Goal: Information Seeking & Learning: Find specific fact

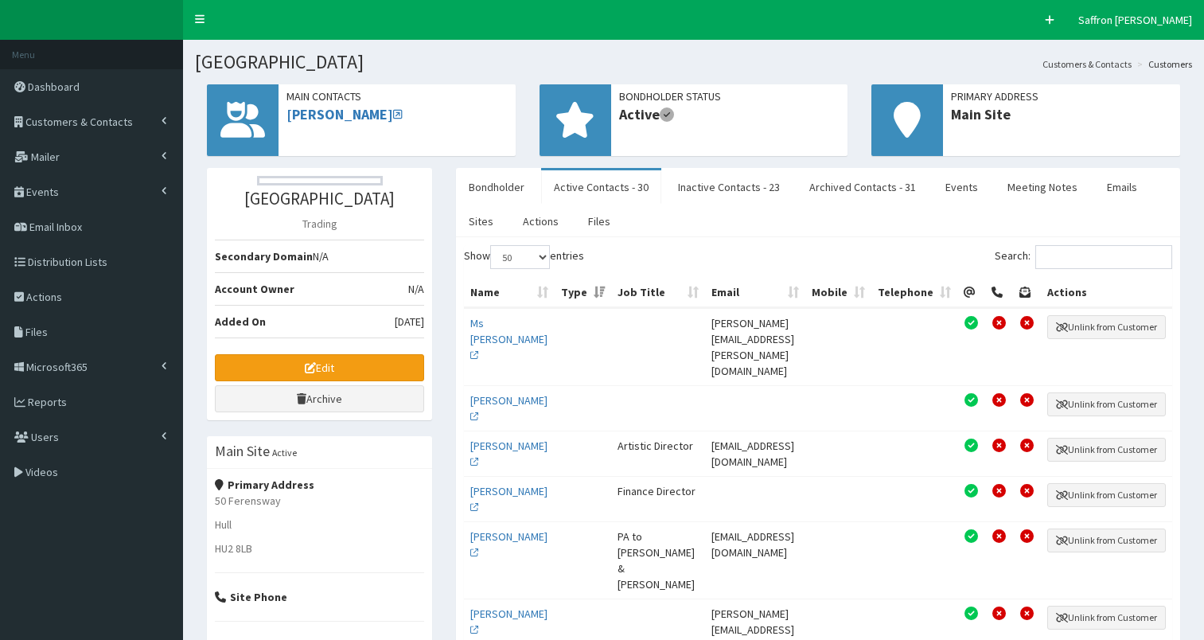
select select "50"
click at [98, 118] on span "Customers & Contacts" at bounding box center [78, 122] width 107 height 14
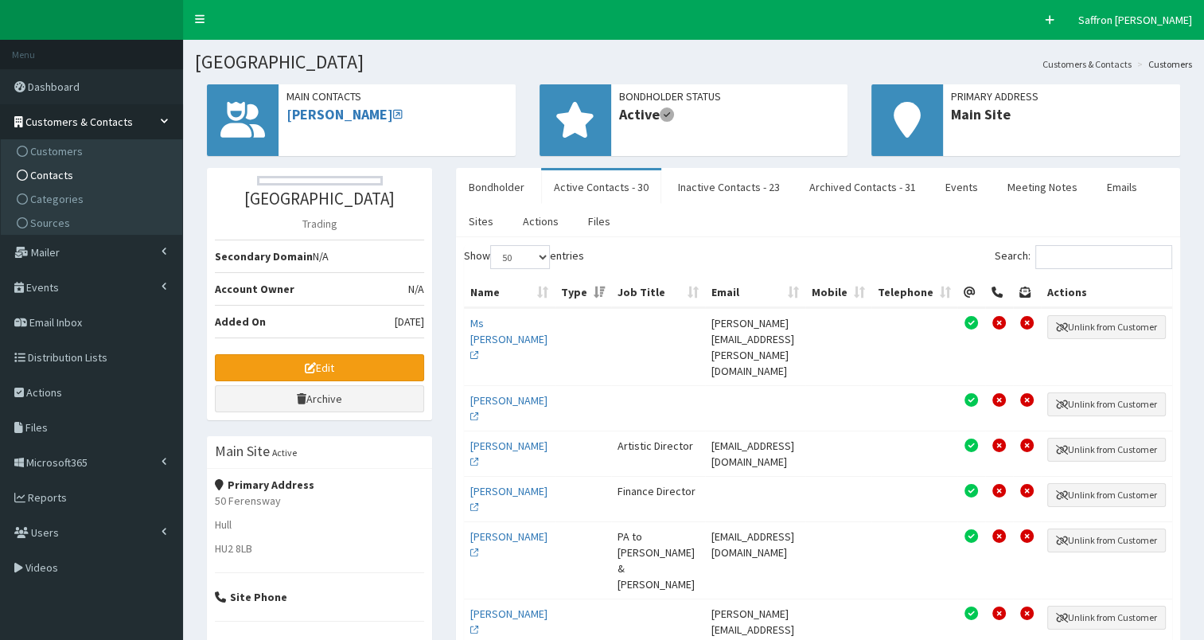
click at [56, 170] on span "Contacts" at bounding box center [51, 175] width 43 height 14
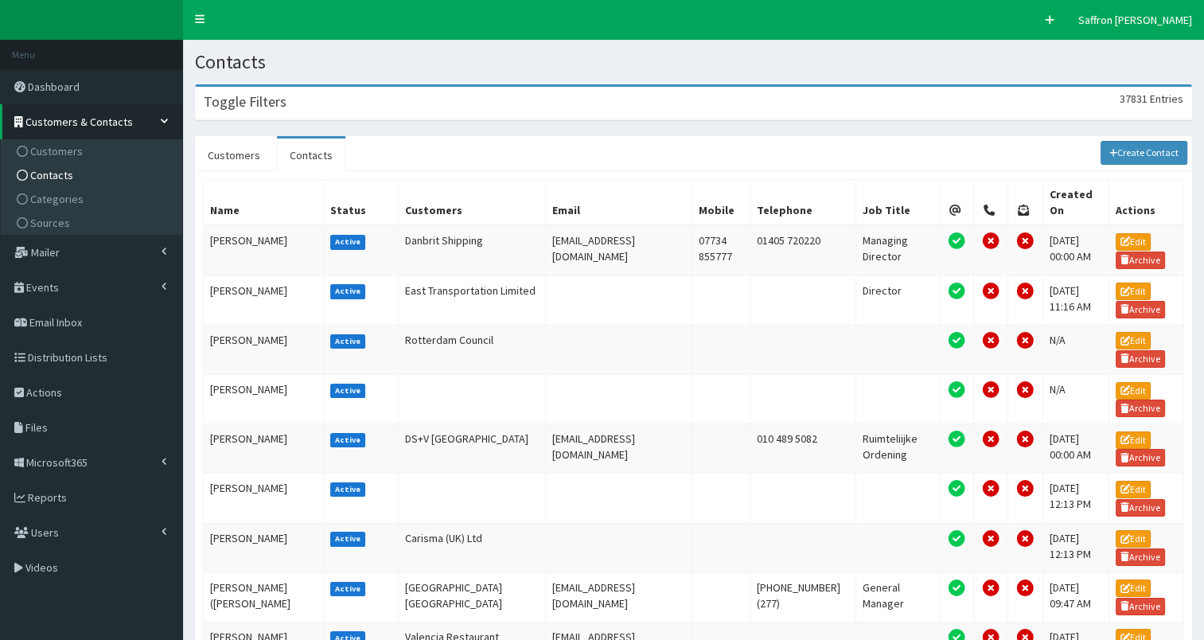
click at [298, 109] on div "Toggle Filters 37831 Entries" at bounding box center [694, 103] width 996 height 33
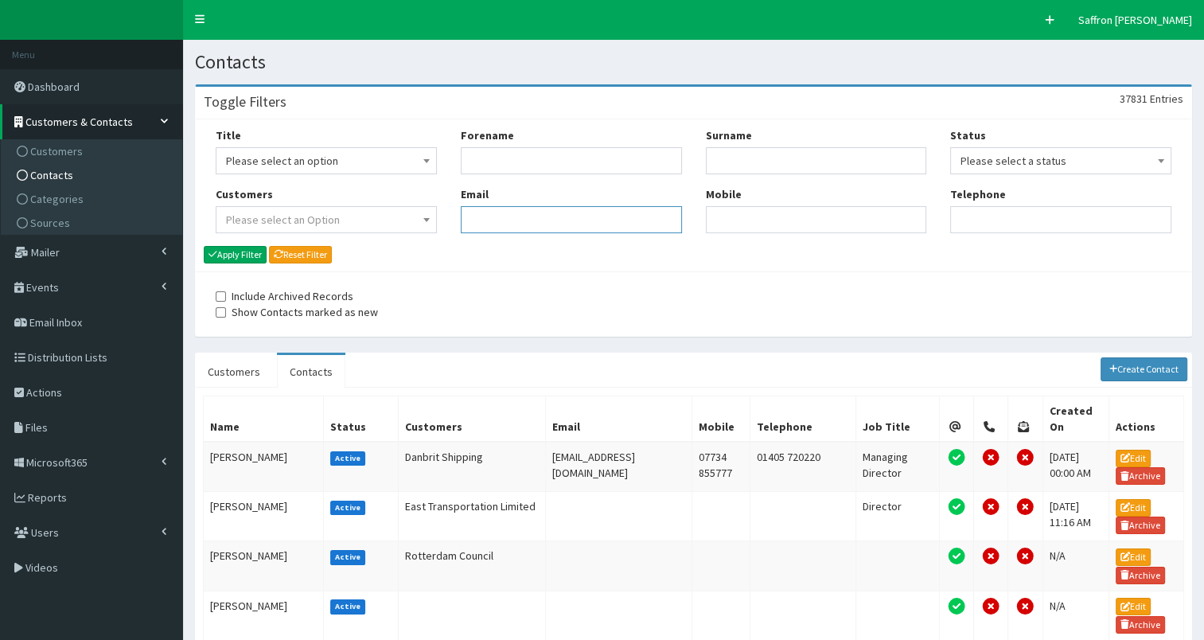
paste input "SHATK@equinor.com"
type input "SHATK@equinor.com"
click at [245, 251] on button "Apply Filter" at bounding box center [235, 255] width 63 height 18
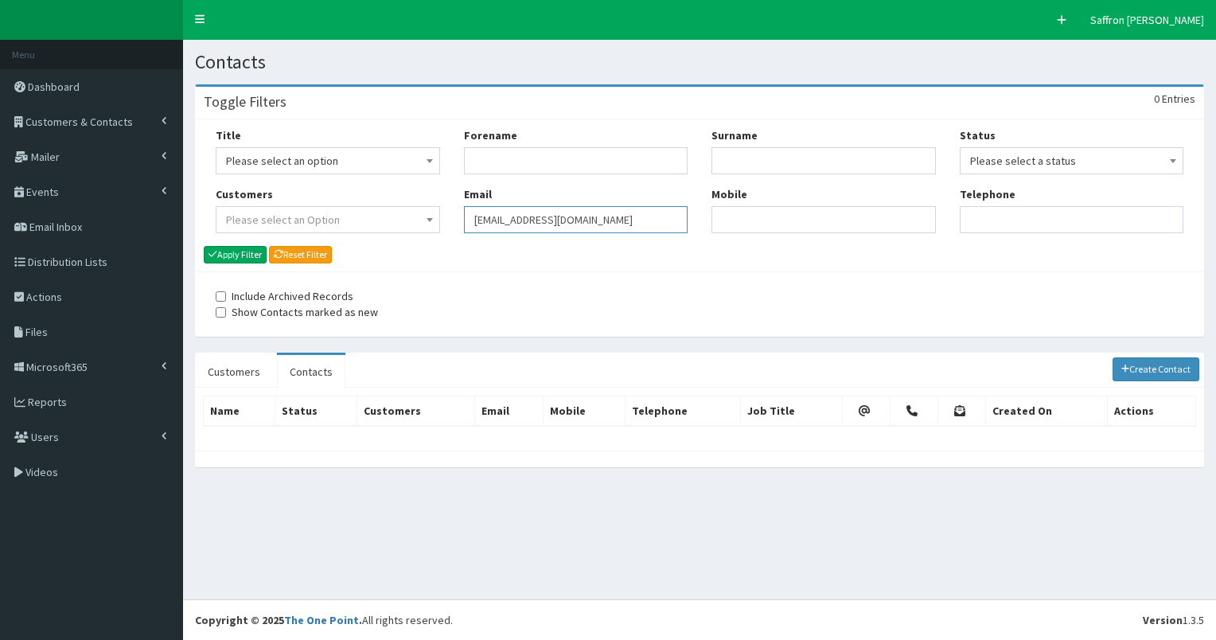
drag, startPoint x: 500, startPoint y: 229, endPoint x: 449, endPoint y: 226, distance: 51.0
click at [449, 226] on div "Title Please select an option Mr Mrs Ms Miss Dr MP QC MBE MEP CBE" at bounding box center [700, 186] width 992 height 118
paste input "neil.daynes@hullcc.gov.uk"
type input "neil.daynes@hullcc.gov.uk"
click at [251, 253] on button "Apply Filter" at bounding box center [235, 255] width 63 height 18
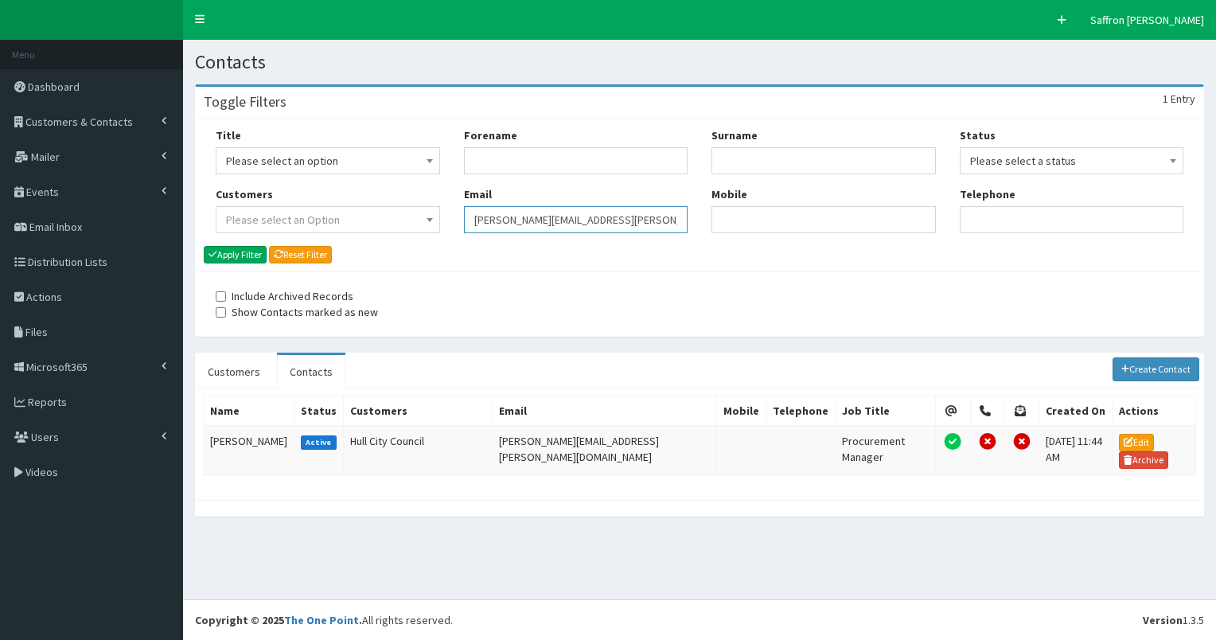
drag, startPoint x: 608, startPoint y: 216, endPoint x: 481, endPoint y: 210, distance: 127.5
click at [481, 210] on input "neil.daynes@hullcc.gov.uk" at bounding box center [576, 219] width 224 height 27
type input "n"
paste input "damian.shevloff@uniper.energy"
type input "damian.shevloff@uniper.energy"
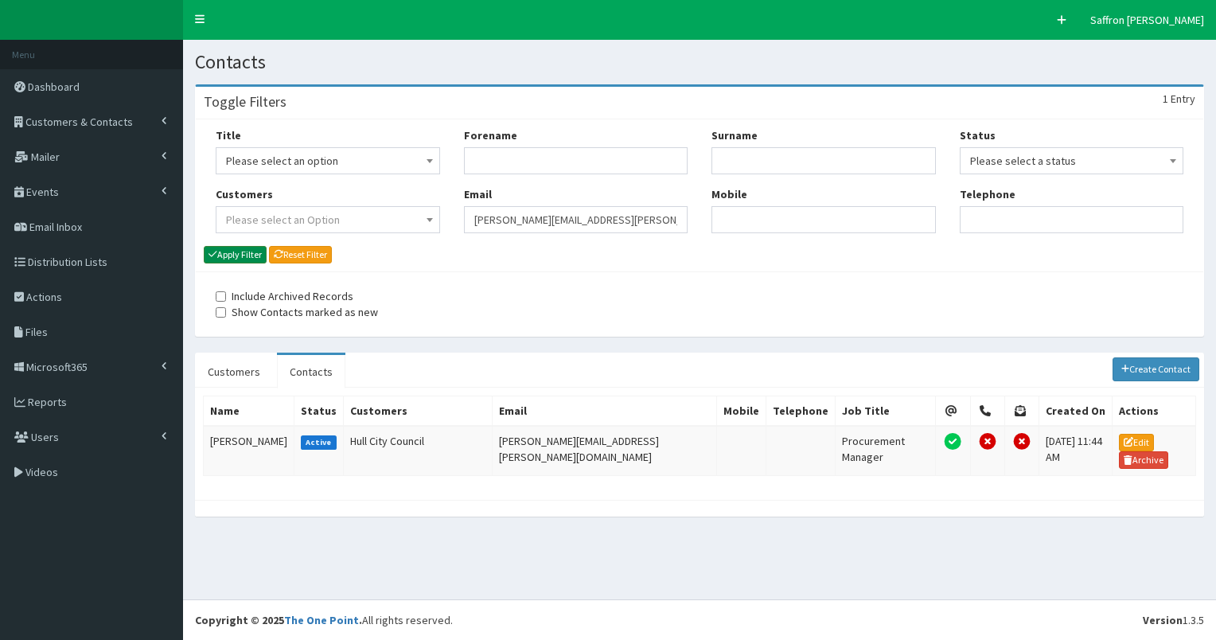
click at [238, 258] on button "Apply Filter" at bounding box center [235, 255] width 63 height 18
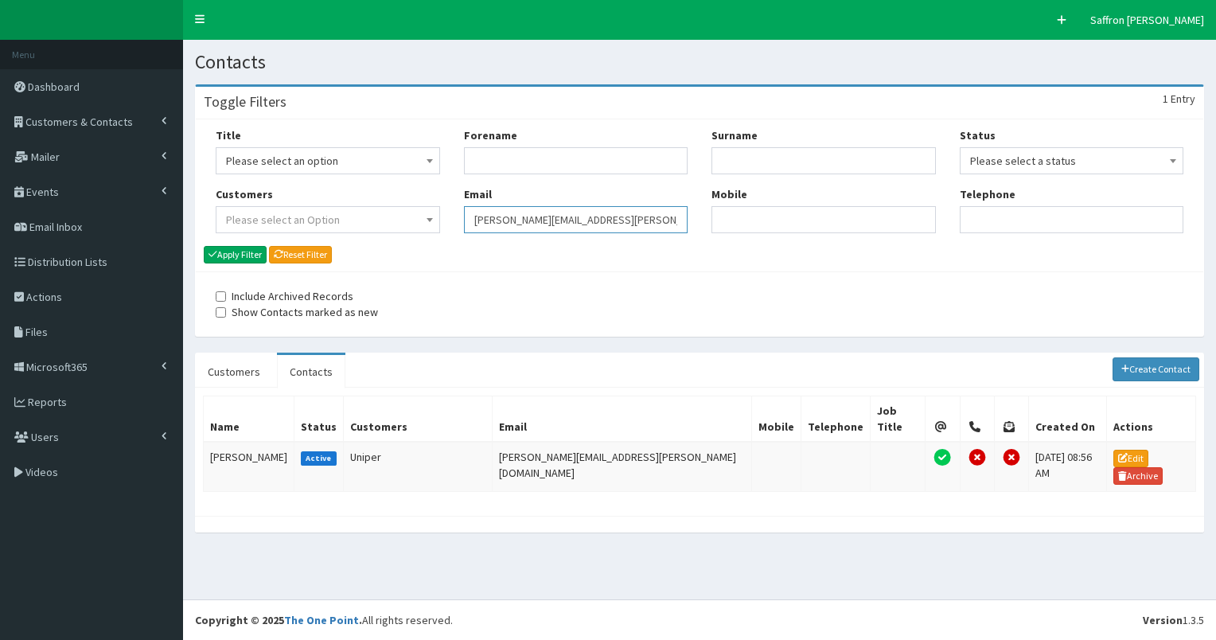
drag, startPoint x: 0, startPoint y: 0, endPoint x: 414, endPoint y: 223, distance: 470.0
click at [414, 223] on div "Title Please select an option Mr Mrs Ms Miss Dr MP QC MBE MEP CBE" at bounding box center [700, 186] width 992 height 118
paste input "mariann.armenat@uniper.energy"
type input "mariann.armenat@uniper.energy"
click at [237, 258] on button "Apply Filter" at bounding box center [235, 255] width 63 height 18
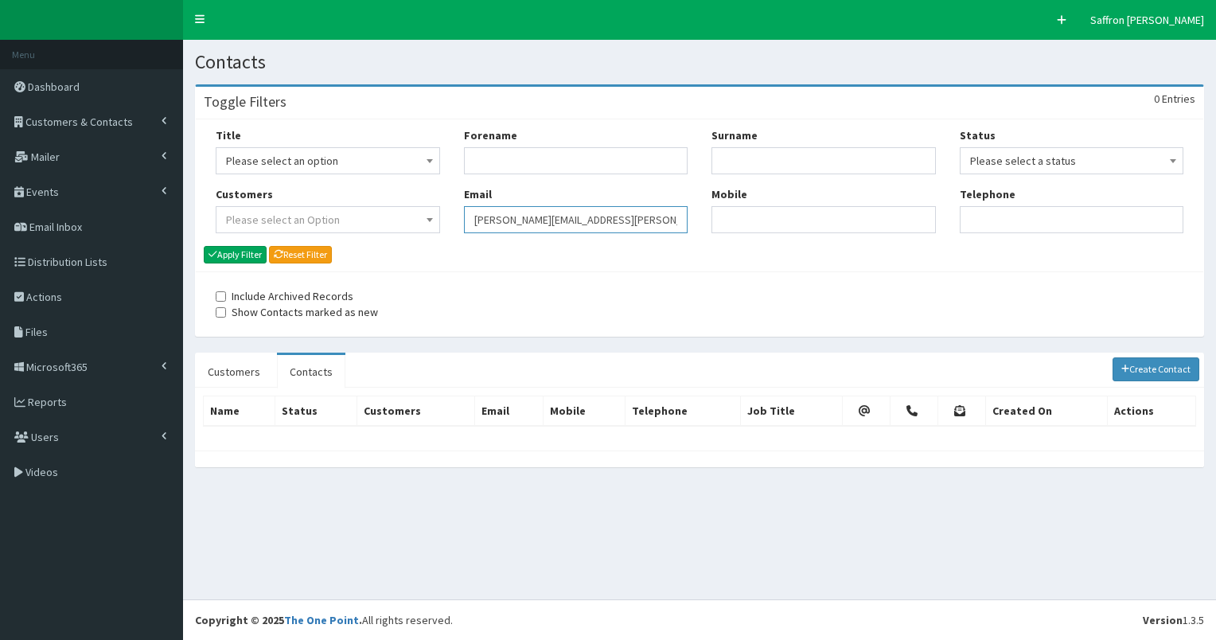
drag, startPoint x: 665, startPoint y: 221, endPoint x: 390, endPoint y: 213, distance: 275.4
click at [390, 213] on div "Title Please select an option Mr Mrs Ms Miss Dr MP QC MBE MEP CBE" at bounding box center [700, 186] width 992 height 118
paste input "Laura.jankelewitz@siemens-energy.com"
type input "Laura.jankelewitz@siemens-energy.com"
click at [236, 244] on div "Title Please select an option Mr Mrs Ms Miss Dr MP QC MBE MEP CBE Cllr Professo…" at bounding box center [328, 186] width 248 height 118
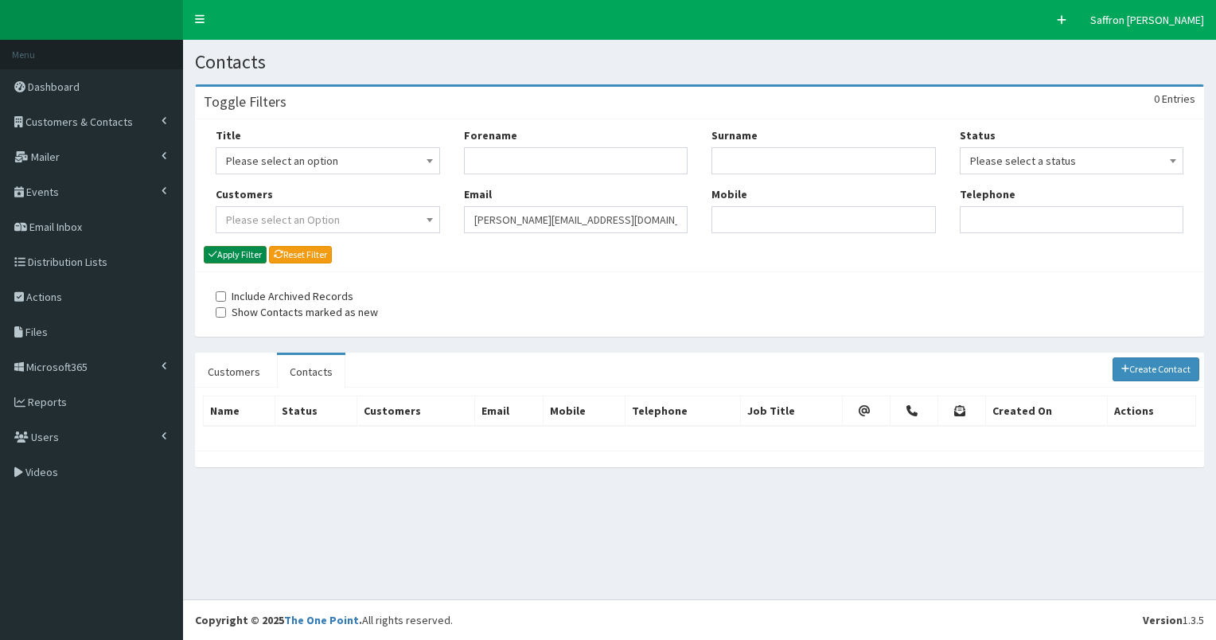
click at [236, 248] on button "Apply Filter" at bounding box center [235, 255] width 63 height 18
click at [339, 213] on div "Title Please select an option Mr Mrs Ms Miss Dr MP QC MBE MEP CBE" at bounding box center [700, 186] width 992 height 118
paste input "anna.bennett@eastriding.gov.uk"
type input "anna.bennett@eastriding.gov.uk"
click at [246, 251] on button "Apply Filter" at bounding box center [235, 255] width 63 height 18
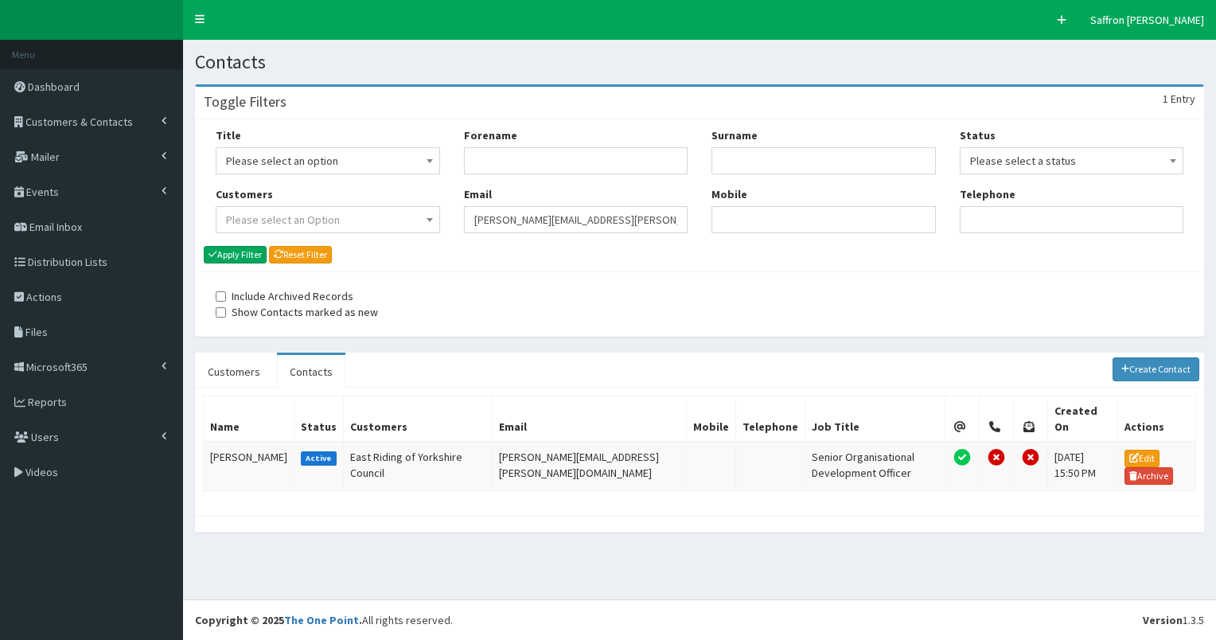
click at [433, 217] on div "Title Please select an option Mr Mrs Ms Miss Dr MP QC MBE MEP CBE" at bounding box center [700, 186] width 992 height 118
paste input "[PERSON_NAME][EMAIL_ADDRESS][PERSON_NAME][DOMAIN_NAME]"
type input "[PERSON_NAME][EMAIL_ADDRESS][PERSON_NAME][DOMAIN_NAME]"
click at [236, 252] on button "Apply Filter" at bounding box center [235, 255] width 63 height 18
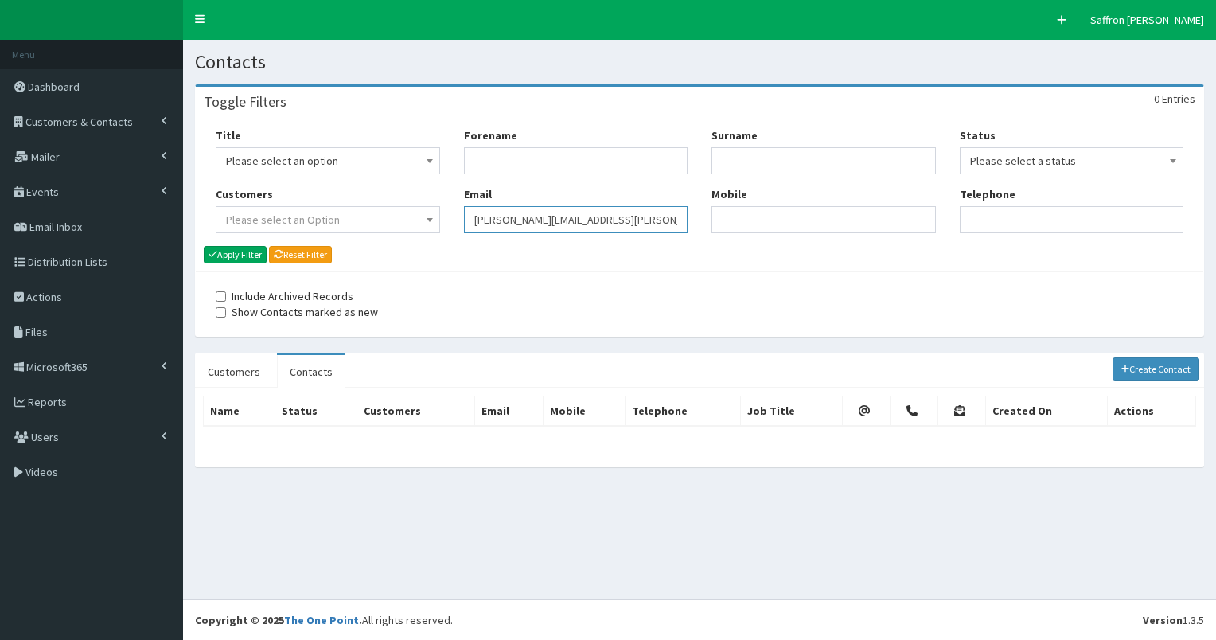
drag, startPoint x: 683, startPoint y: 214, endPoint x: 406, endPoint y: 209, distance: 277.0
click at [406, 209] on div "Title Please select an option Mr Mrs Ms Miss Dr MP QC MBE MEP CBE" at bounding box center [700, 186] width 992 height 118
paste input "harriet.deverell@sewell-advisory.co.uk"
type input "harriet.deverell@sewell-advisory.co.uk"
click at [243, 255] on button "Apply Filter" at bounding box center [235, 255] width 63 height 18
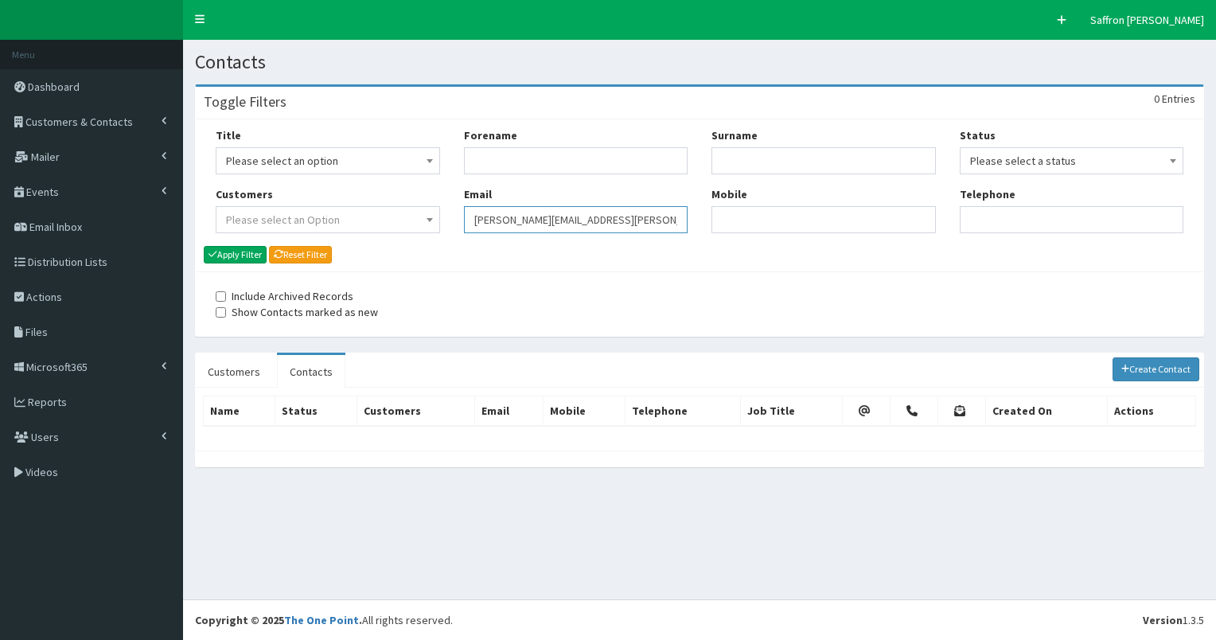
drag, startPoint x: 0, startPoint y: 0, endPoint x: 402, endPoint y: 193, distance: 446.0
click at [402, 193] on div "Title Please select an option Mr Mrs Ms Miss Dr MP QC MBE MEP CBE" at bounding box center [700, 186] width 992 height 118
click at [485, 161] on input "Forename" at bounding box center [576, 160] width 224 height 27
type input "janthi"
click at [204, 246] on button "Apply Filter" at bounding box center [235, 255] width 63 height 18
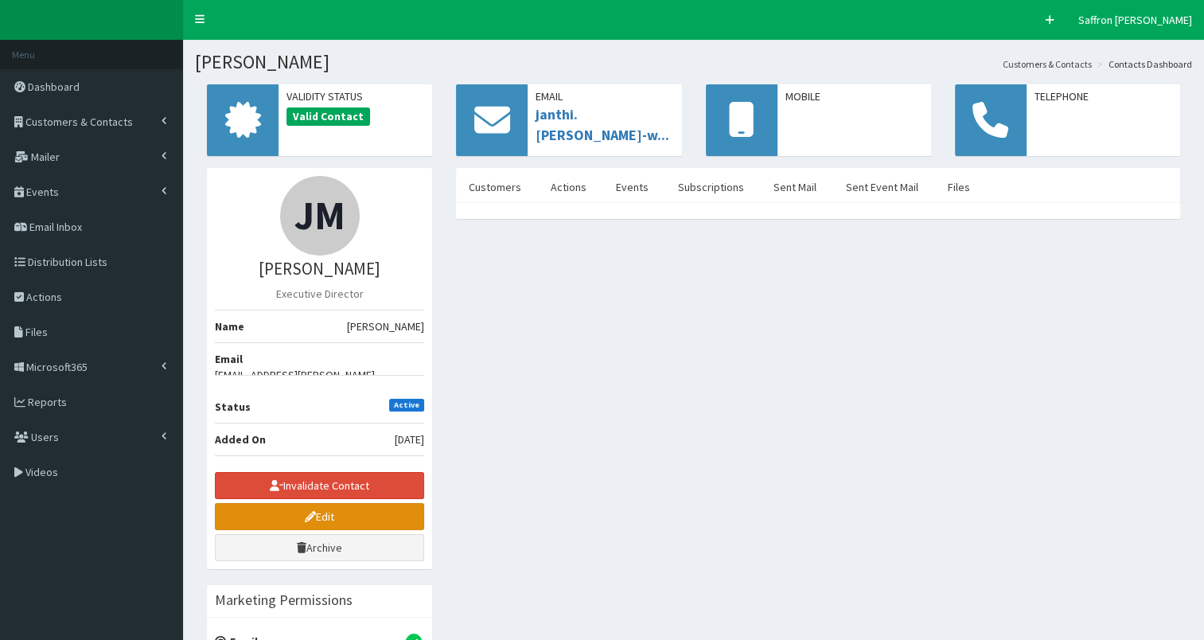
click at [331, 503] on link "Edit" at bounding box center [319, 516] width 209 height 27
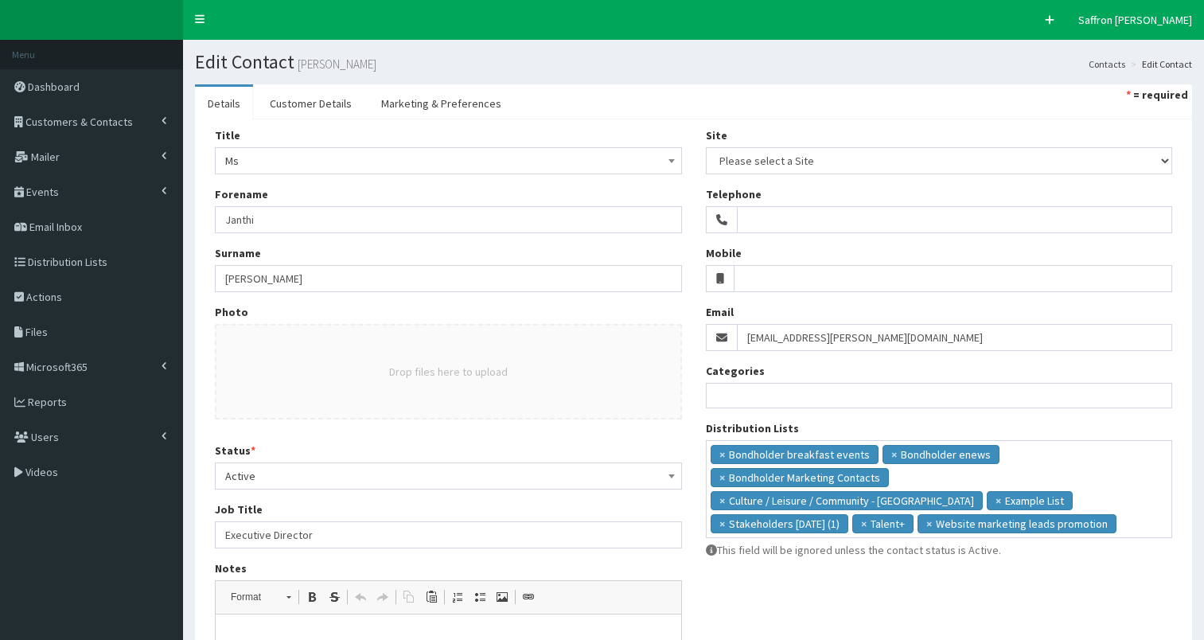
select select
drag, startPoint x: 914, startPoint y: 332, endPoint x: 737, endPoint y: 331, distance: 176.7
click at [737, 331] on input "janthi.mills-ward@hulltruck.co.uk" at bounding box center [955, 337] width 436 height 27
click at [169, 112] on link "Customers & Contacts" at bounding box center [91, 121] width 183 height 35
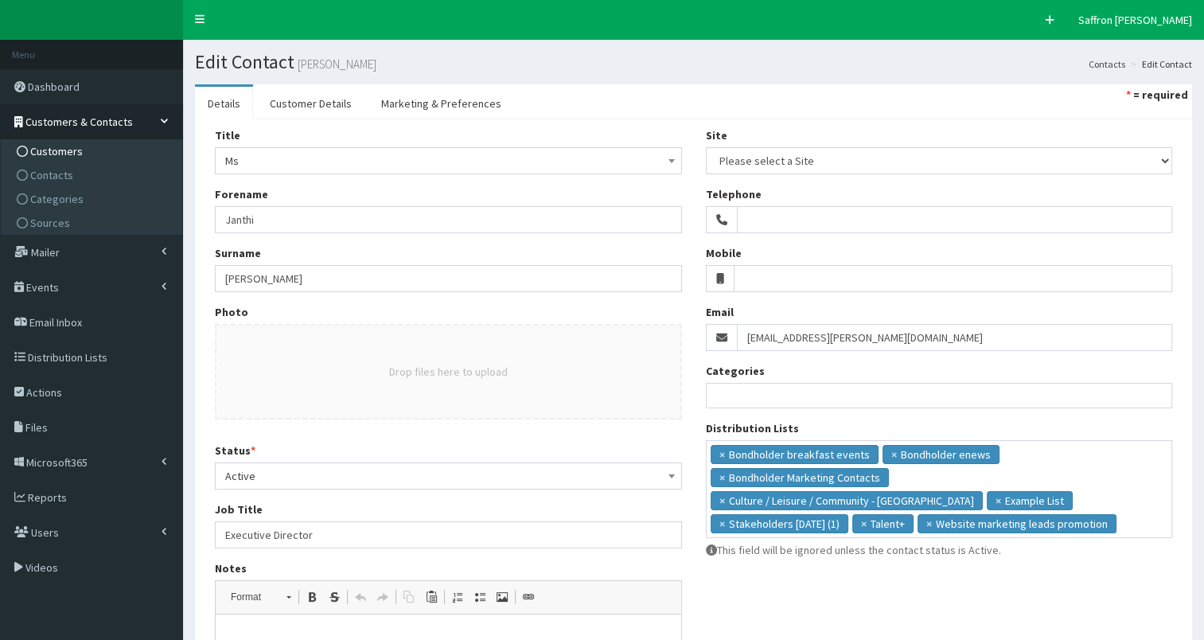
click at [60, 145] on span "Customers" at bounding box center [56, 151] width 53 height 14
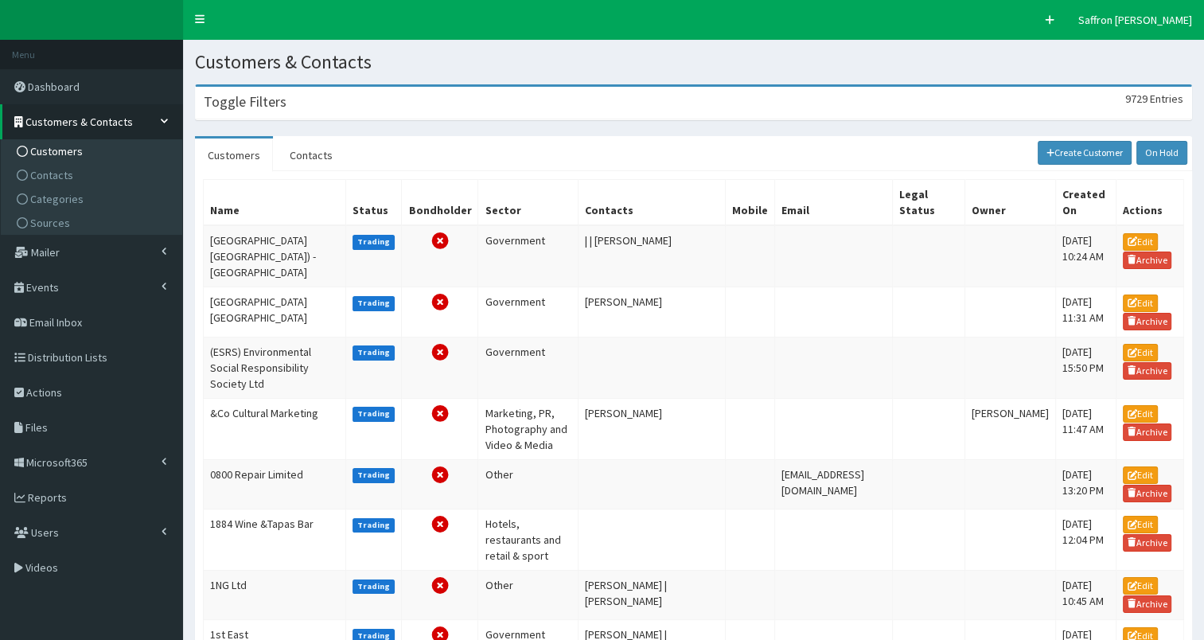
click at [255, 95] on h3 "Toggle Filters" at bounding box center [245, 102] width 83 height 14
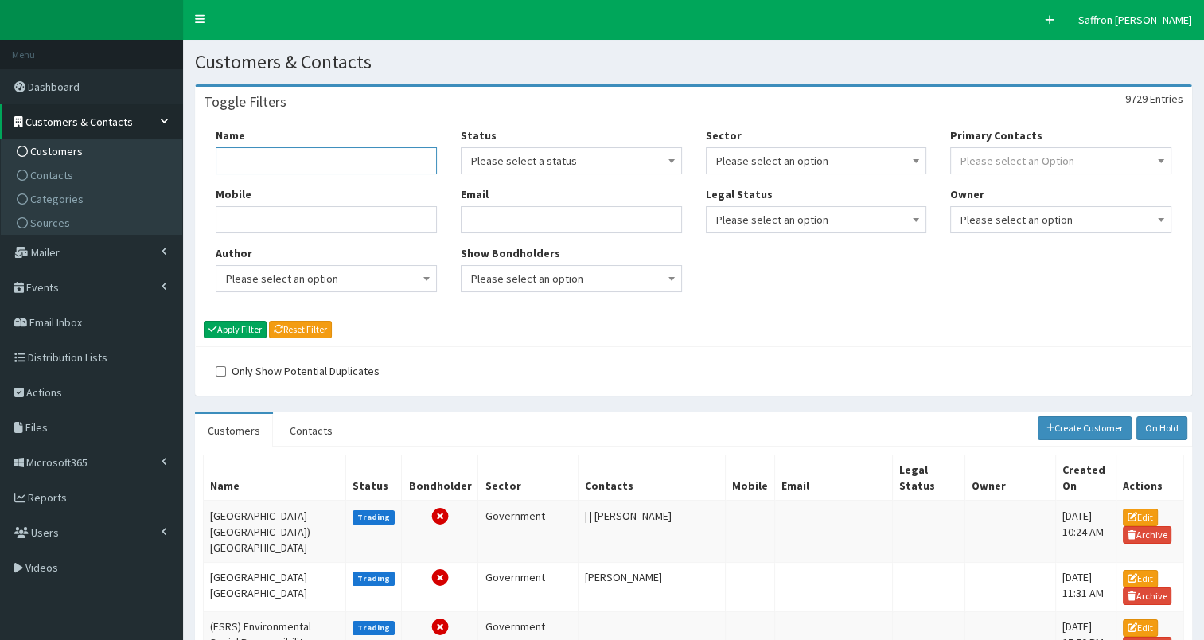
click at [297, 162] on input "Name" at bounding box center [326, 160] width 221 height 27
type input "middle"
click at [204, 321] on button "Apply Filter" at bounding box center [235, 330] width 63 height 18
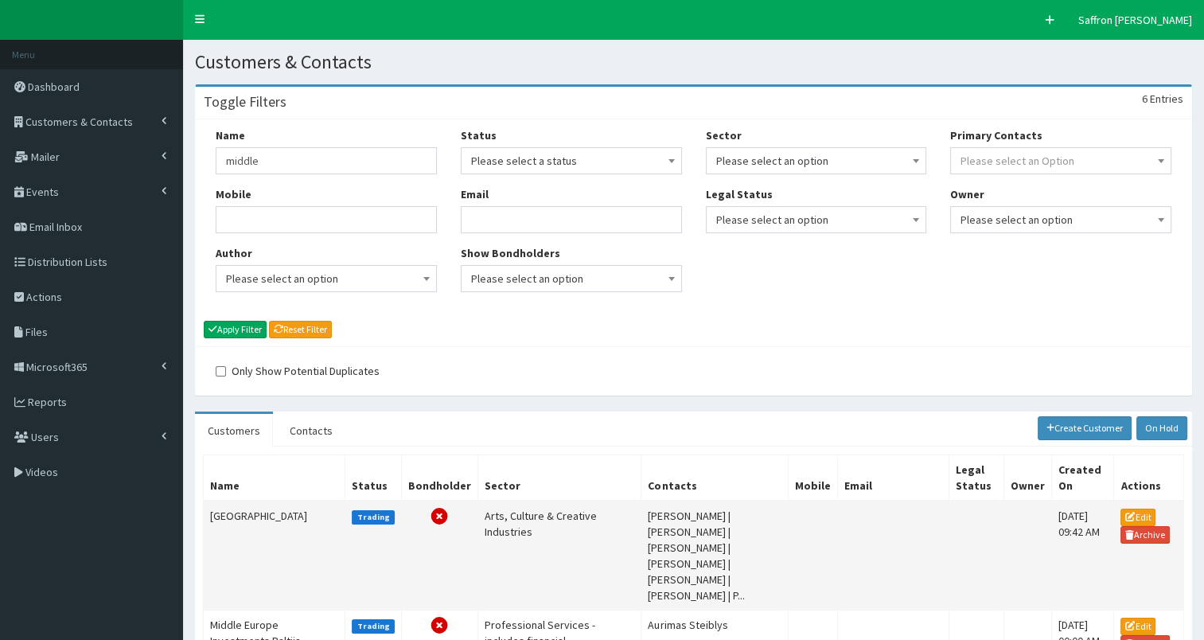
click at [293, 519] on td "[GEOGRAPHIC_DATA]" at bounding box center [275, 556] width 142 height 110
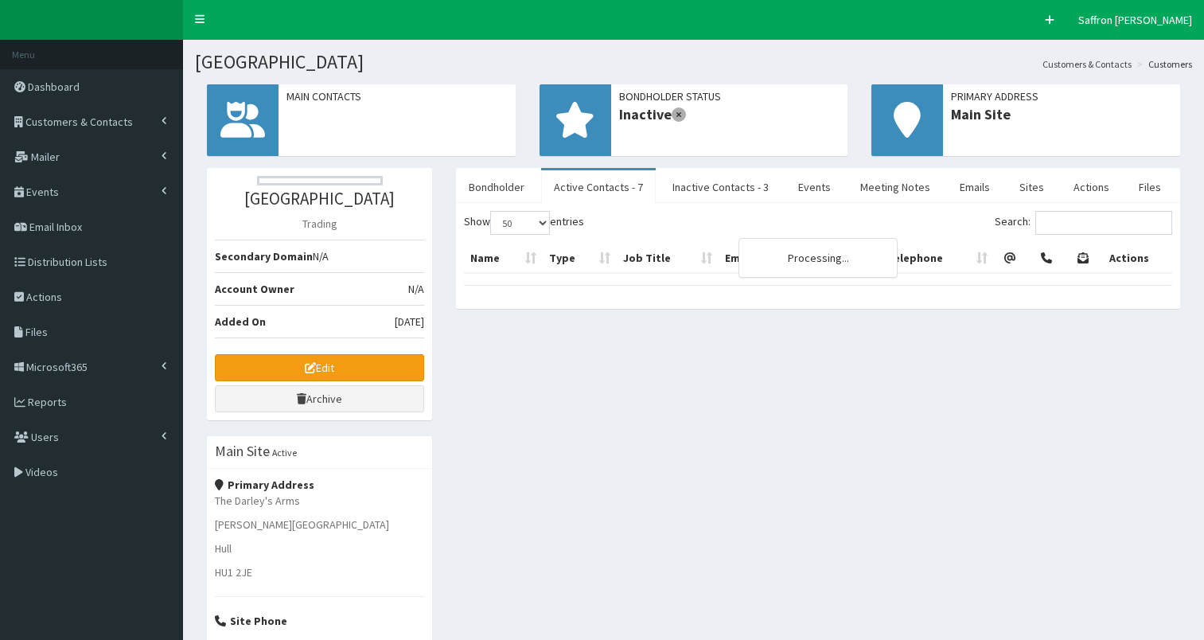
select select "50"
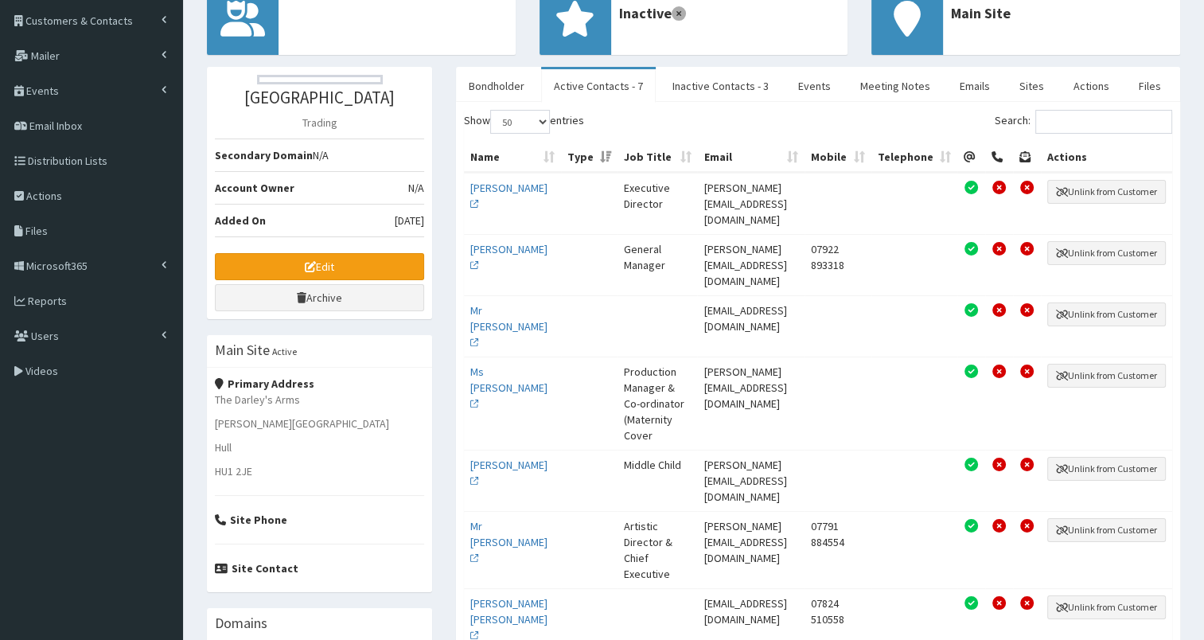
scroll to position [99, 0]
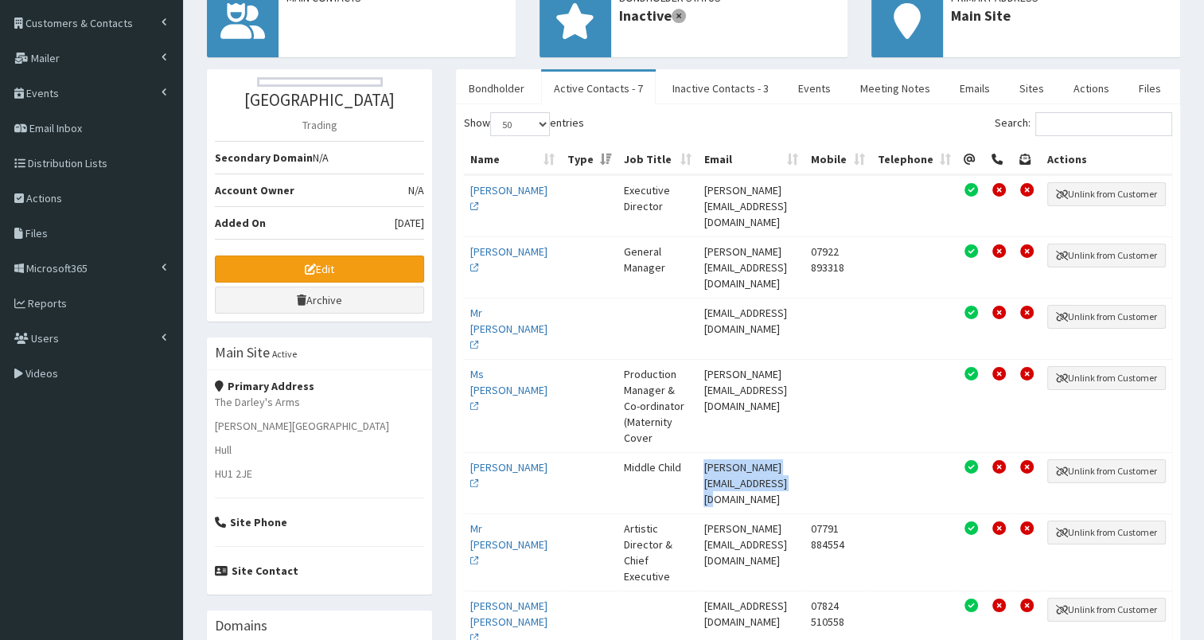
drag, startPoint x: 803, startPoint y: 497, endPoint x: 649, endPoint y: 500, distance: 153.6
click at [697, 500] on td "[PERSON_NAME][EMAIL_ADDRESS][DOMAIN_NAME]" at bounding box center [750, 482] width 107 height 61
drag, startPoint x: 649, startPoint y: 500, endPoint x: 674, endPoint y: 497, distance: 24.9
copy td "[PERSON_NAME][EMAIL_ADDRESS][DOMAIN_NAME]"
